Goal: Book appointment/travel/reservation

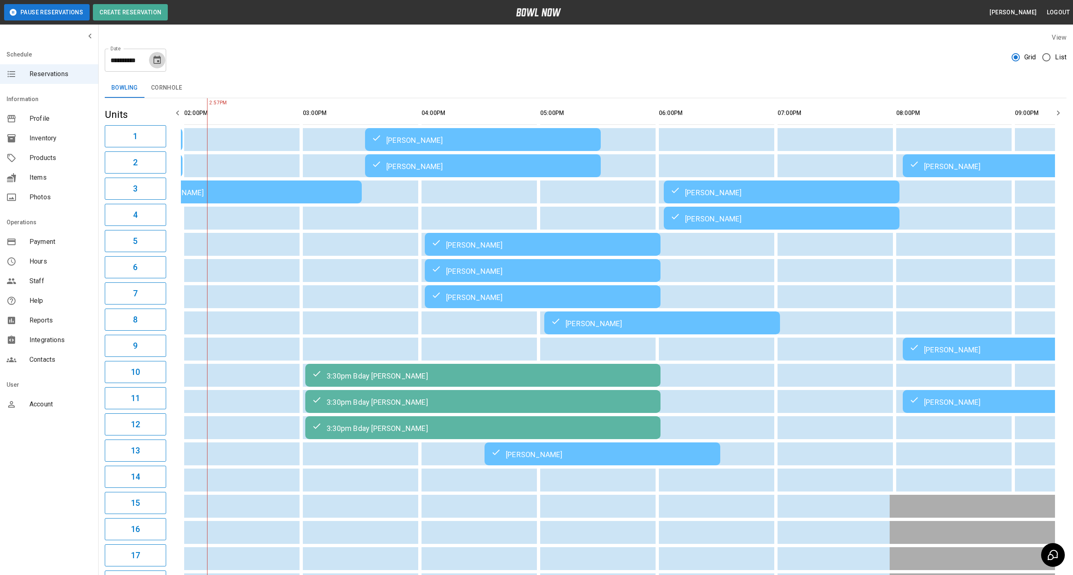
click at [156, 56] on icon "Choose date, selected date is Aug 23, 2025" at bounding box center [156, 60] width 7 height 8
click at [174, 174] on button "30" at bounding box center [174, 181] width 15 height 15
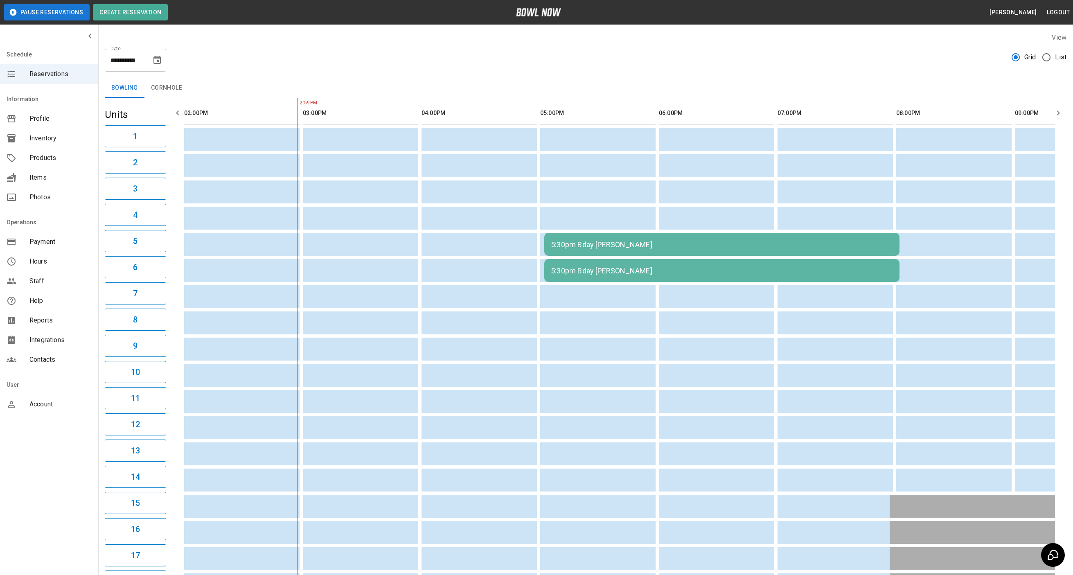
click at [570, 247] on div "5:30pm Bday [PERSON_NAME]" at bounding box center [722, 244] width 342 height 9
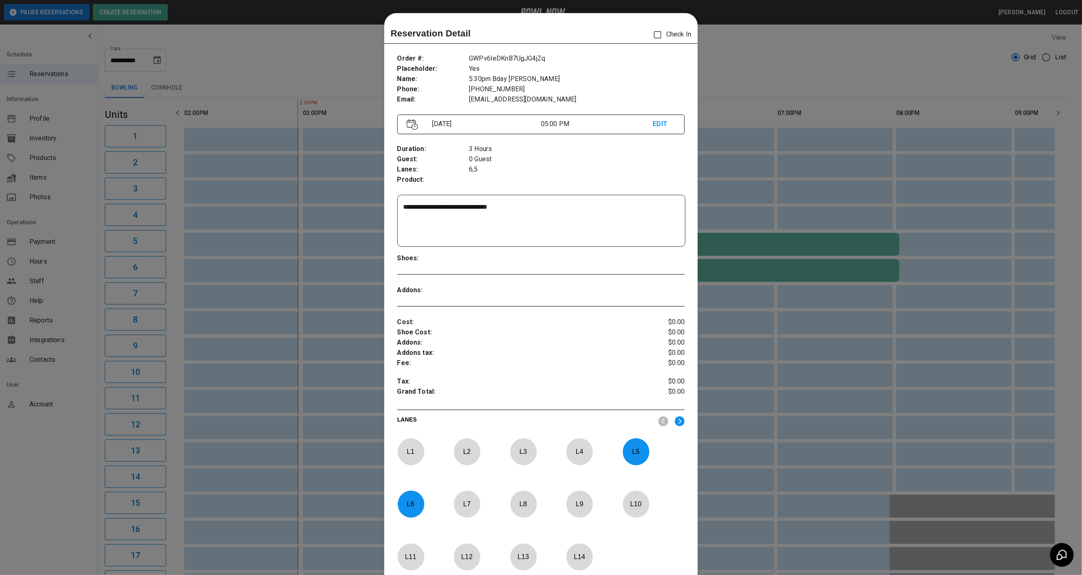
scroll to position [13, 0]
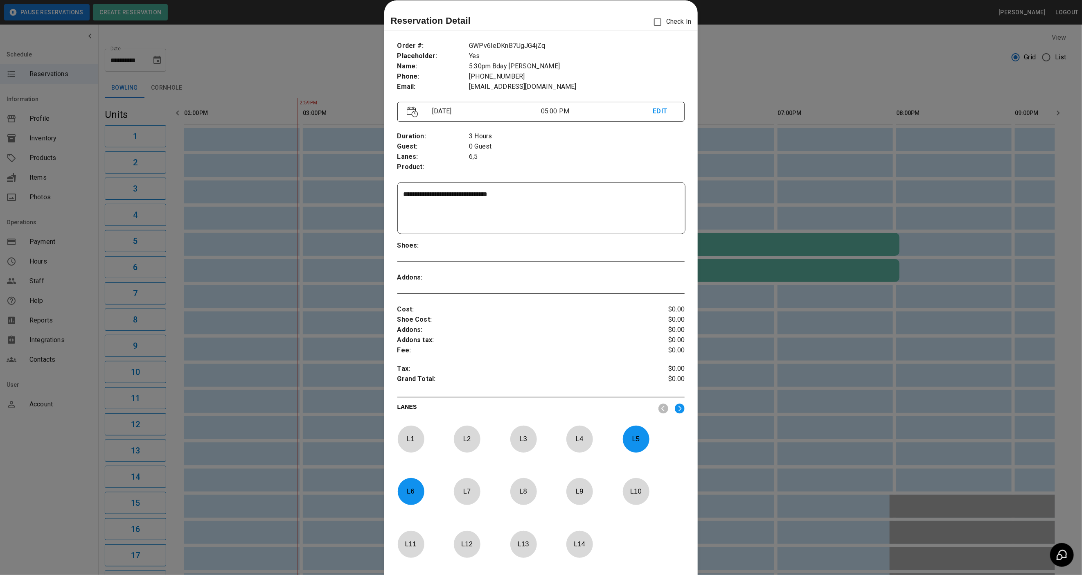
click at [762, 77] on div at bounding box center [541, 287] width 1082 height 575
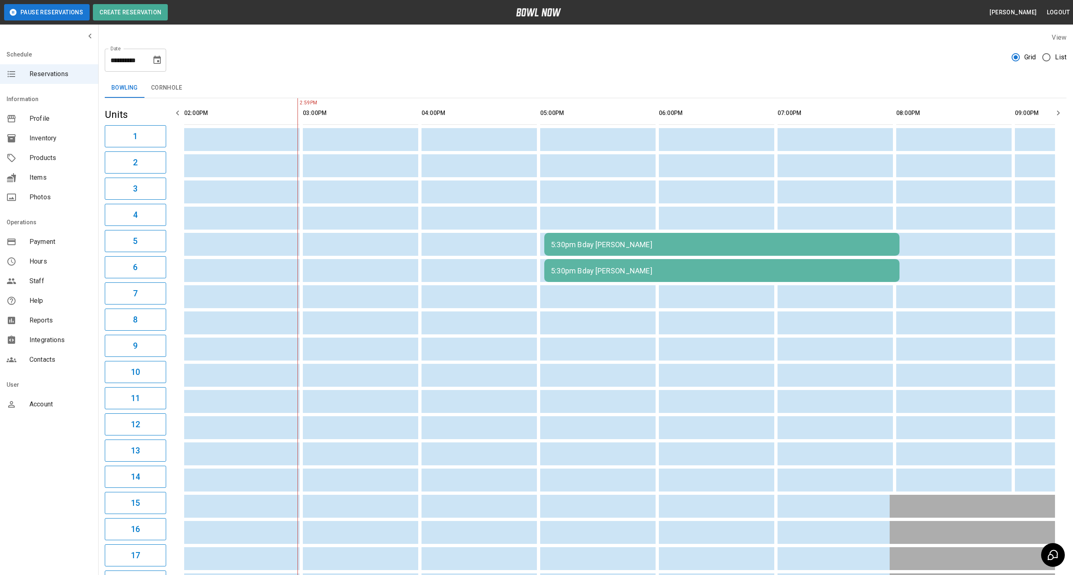
click at [576, 241] on div "5:30pm Bday [PERSON_NAME]" at bounding box center [722, 244] width 342 height 9
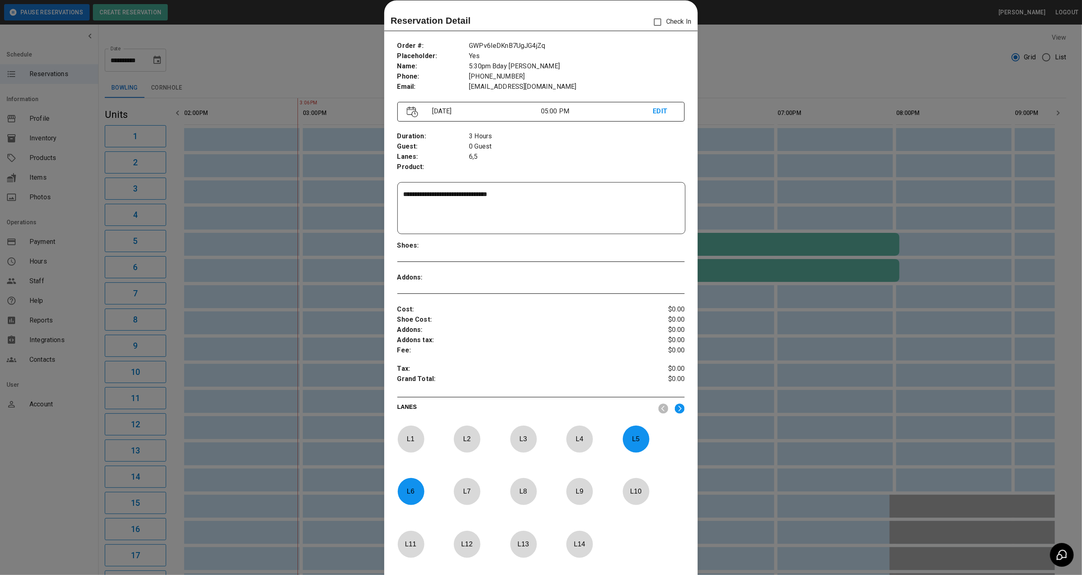
drag, startPoint x: 632, startPoint y: 432, endPoint x: 485, endPoint y: 475, distance: 152.7
click at [632, 433] on p "L 5" at bounding box center [636, 438] width 27 height 19
click at [398, 490] on p "L 6" at bounding box center [410, 491] width 27 height 19
click at [406, 428] on div at bounding box center [411, 439] width 27 height 27
click at [469, 434] on p "L 2" at bounding box center [466, 438] width 27 height 19
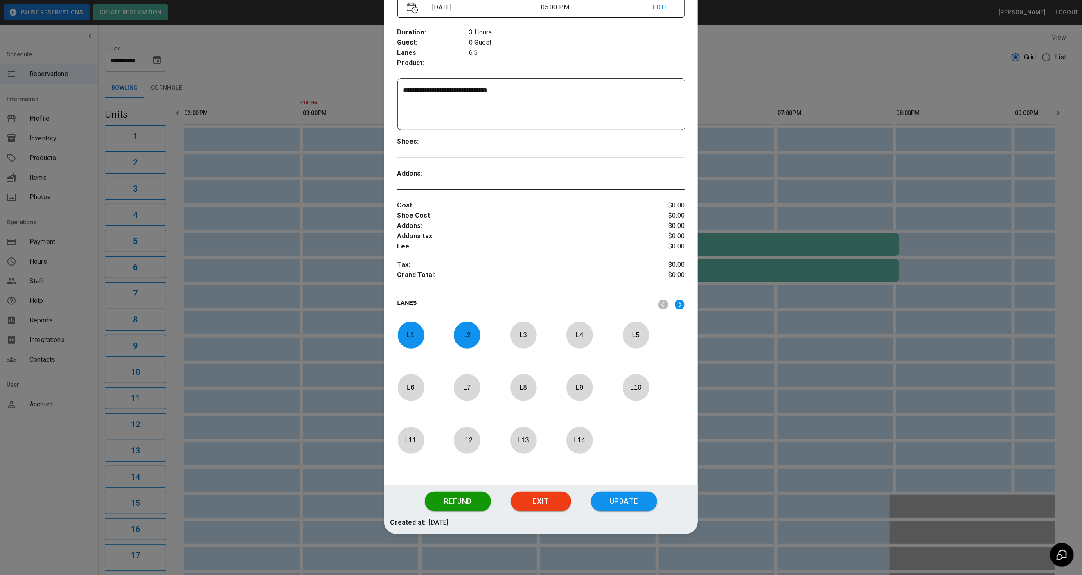
click at [622, 502] on button "Update" at bounding box center [624, 502] width 66 height 20
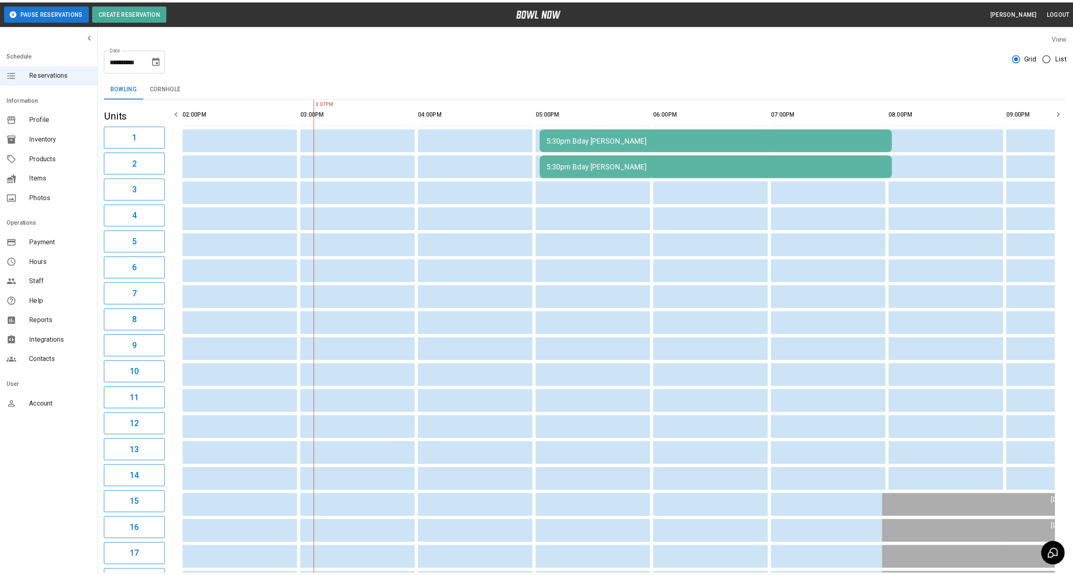
scroll to position [0, 356]
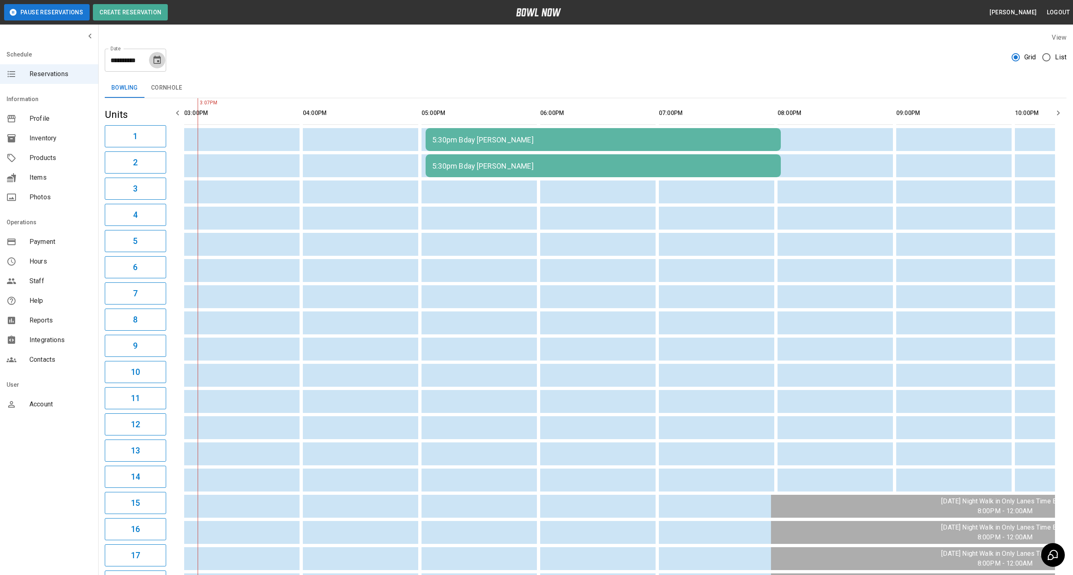
click at [155, 60] on icon "Choose date, selected date is Aug 30, 2025" at bounding box center [157, 60] width 10 height 10
click at [74, 192] on button "31" at bounding box center [76, 196] width 15 height 15
type input "**********"
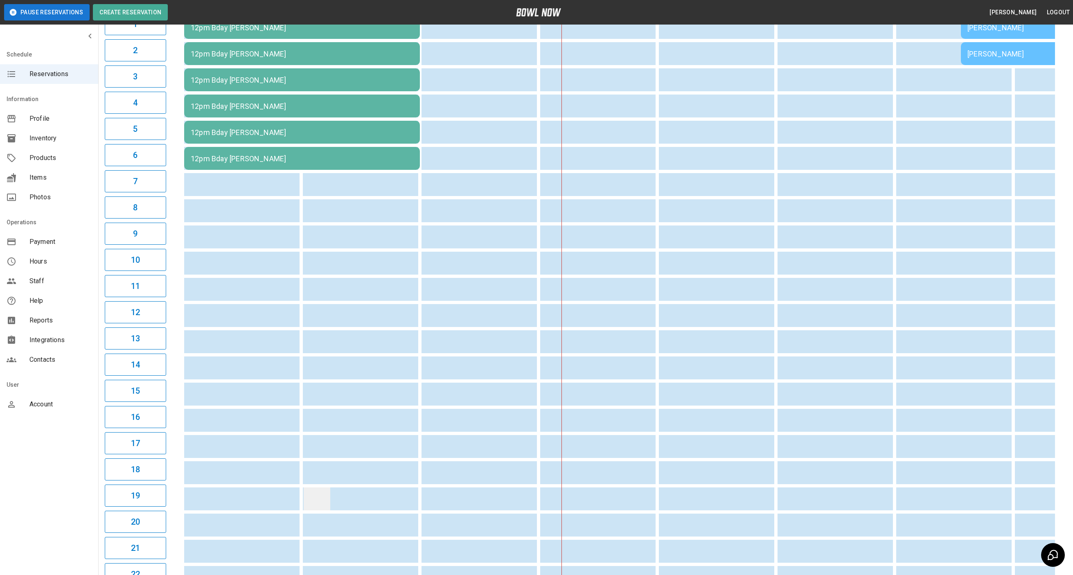
scroll to position [0, 0]
